Goal: Find contact information: Find contact information

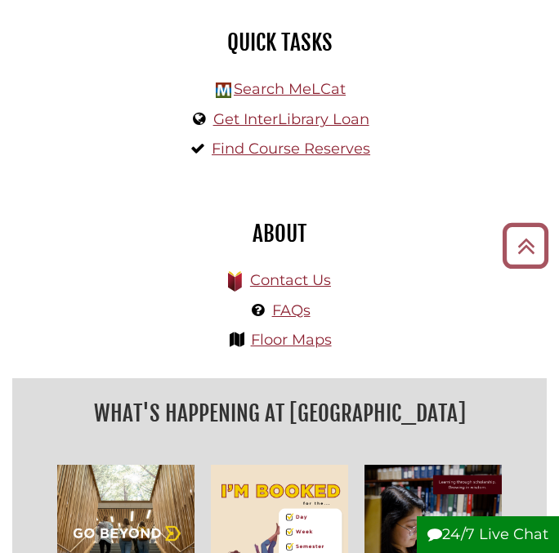
scroll to position [490, 0]
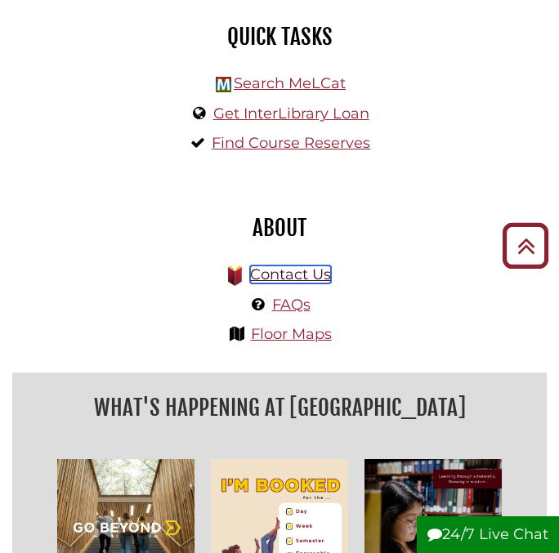
click at [286, 274] on link "Contact Us" at bounding box center [290, 274] width 81 height 18
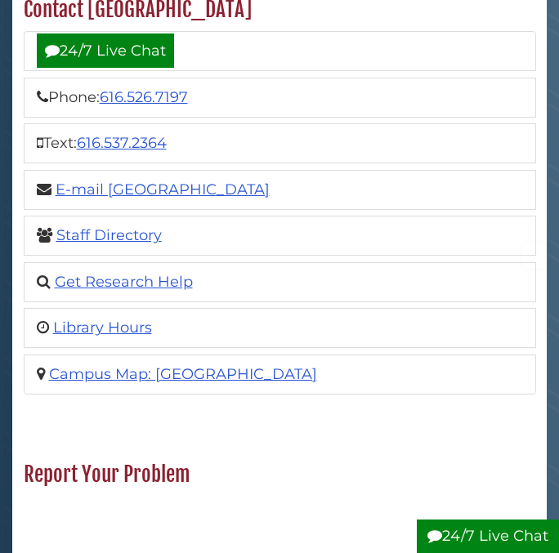
scroll to position [327, 0]
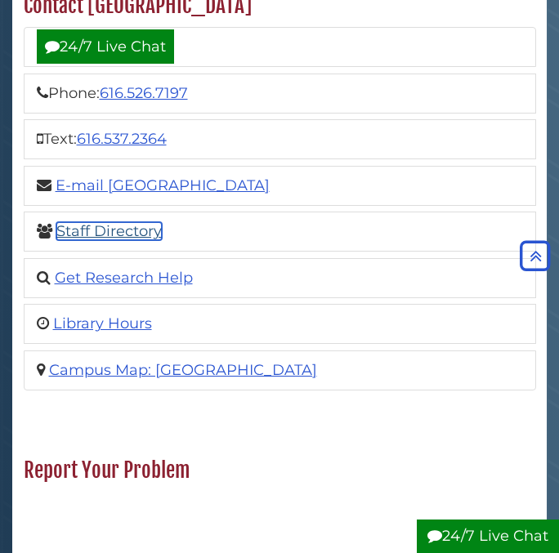
click at [116, 222] on link "Staff Directory" at bounding box center [108, 231] width 105 height 18
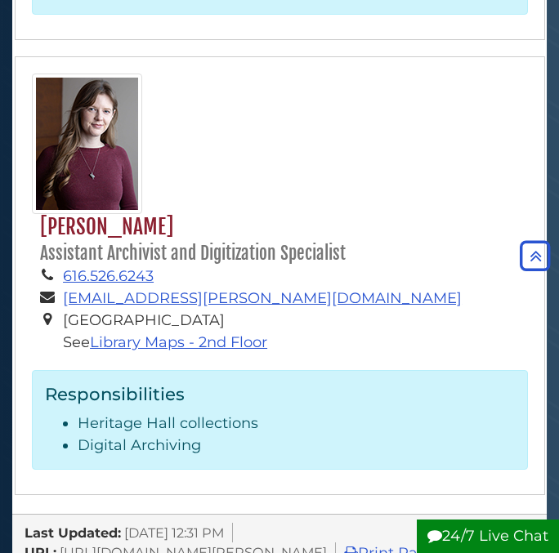
scroll to position [8904, 0]
